Goal: Navigation & Orientation: Find specific page/section

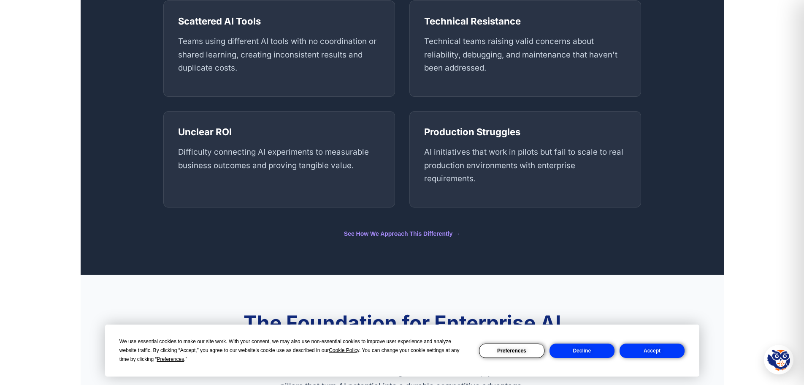
scroll to position [295, 0]
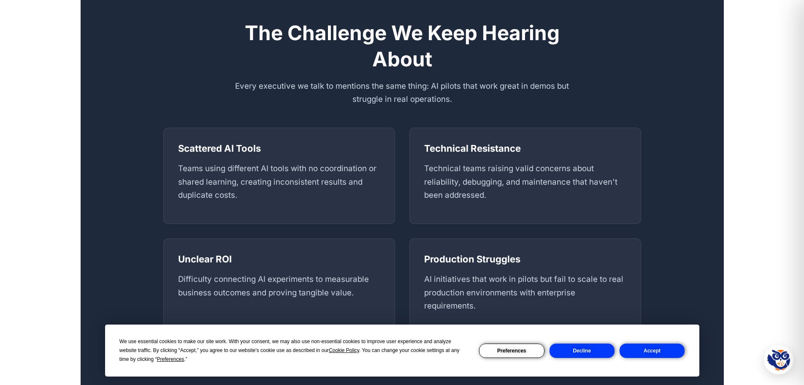
click at [585, 356] on button "Decline" at bounding box center [582, 350] width 65 height 14
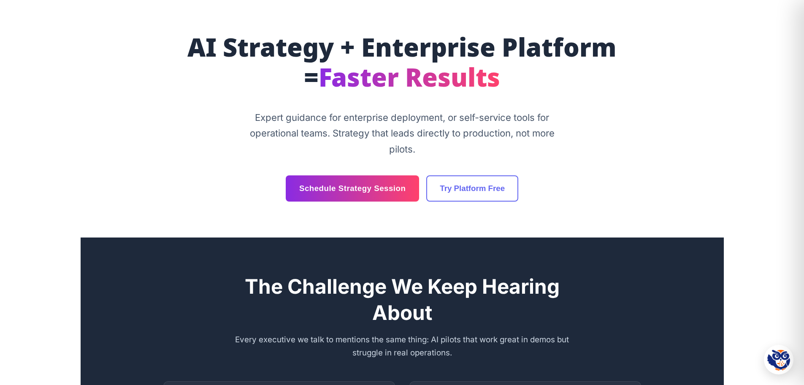
scroll to position [0, 0]
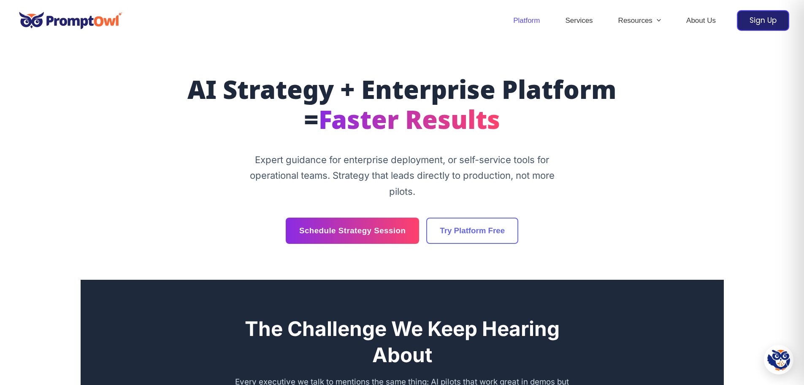
click at [531, 18] on link "Platform" at bounding box center [527, 21] width 52 height 30
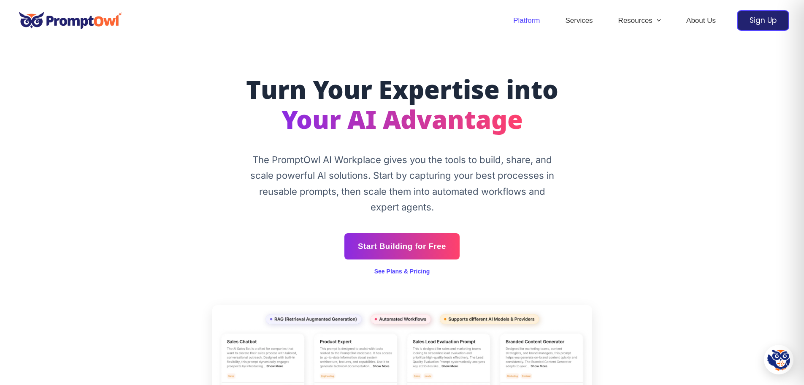
click at [600, 177] on div "Turn Your Expertise into Your AI Advantage The PromptOwl AI Workplace gives you…" at bounding box center [402, 240] width 506 height 327
